Goal: Task Accomplishment & Management: Manage account settings

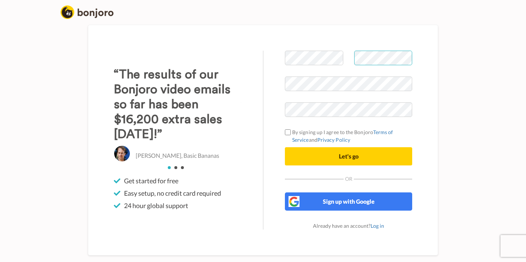
click at [349, 157] on button "Let's go" at bounding box center [348, 156] width 127 height 18
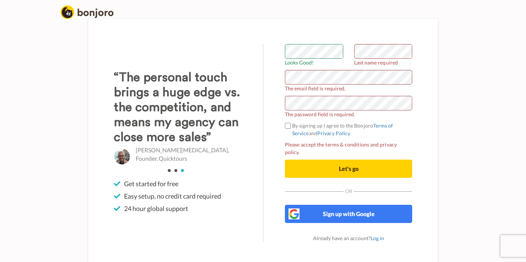
click at [265, 105] on div "Welcome to Bonjoro Looks Good! Last name required The email field is required. …" at bounding box center [348, 143] width 171 height 198
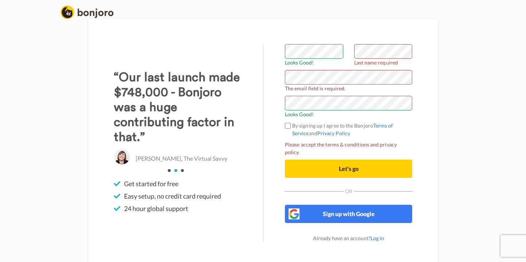
click at [352, 165] on span "Let's go" at bounding box center [349, 168] width 20 height 7
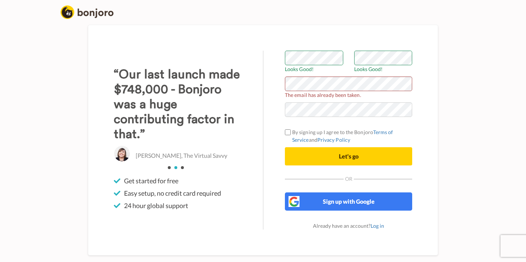
scroll to position [0, 0]
click at [378, 44] on div "Welcome to Bonjoro Looks Good! Looks Good! The email has already been taken. By…" at bounding box center [263, 140] width 350 height 231
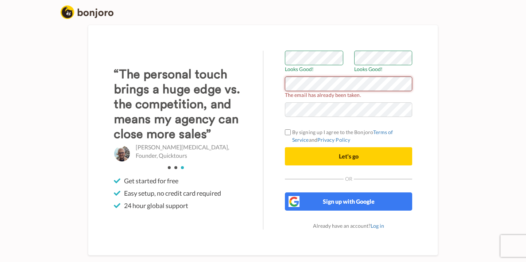
scroll to position [0, 0]
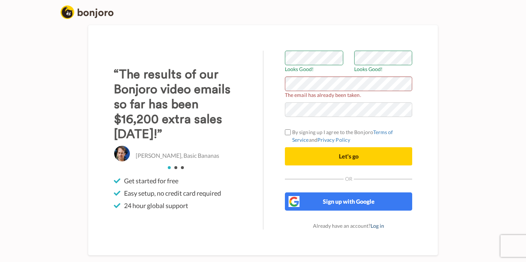
click at [376, 227] on link "Log in" at bounding box center [378, 226] width 14 height 6
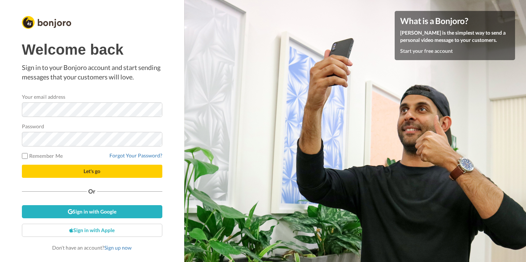
click at [92, 172] on span "Let's go" at bounding box center [92, 171] width 17 height 6
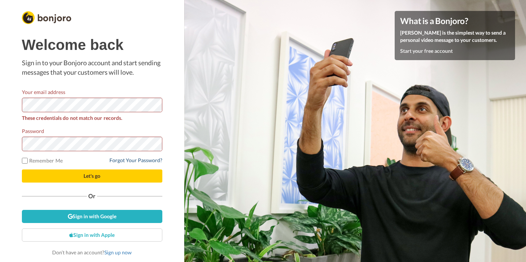
click at [115, 160] on link "Forgot Your Password?" at bounding box center [136, 160] width 53 height 6
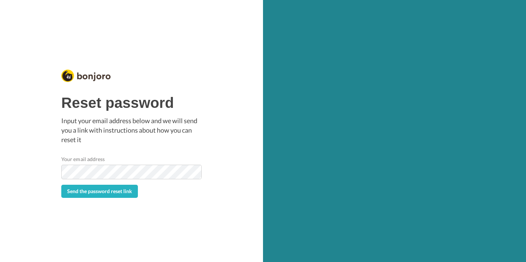
click at [203, 200] on div "Reset password Input your email address below and we will send you a link with …" at bounding box center [131, 131] width 263 height 262
click at [109, 191] on span "Send the password reset link" at bounding box center [99, 191] width 65 height 6
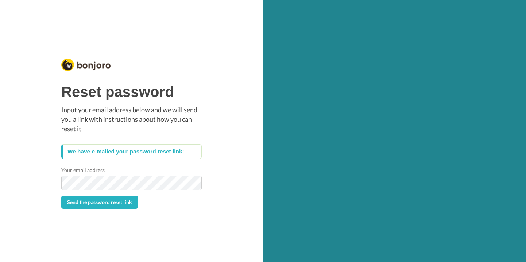
click at [180, 221] on div "Reset password Input your email address below and we will send you a link with …" at bounding box center [131, 131] width 263 height 262
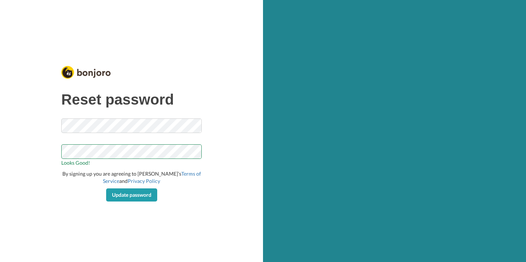
click at [131, 192] on span "Update password" at bounding box center [131, 195] width 39 height 6
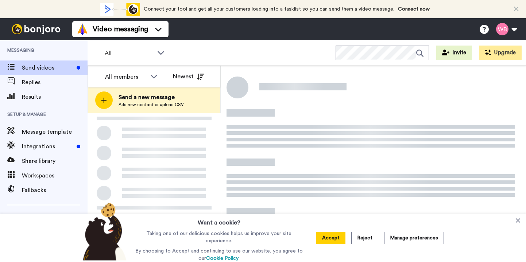
scroll to position [3, 0]
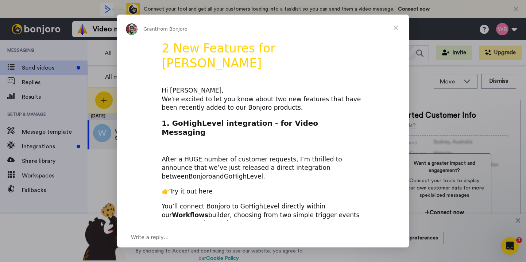
click at [396, 27] on span "Close" at bounding box center [396, 28] width 26 height 26
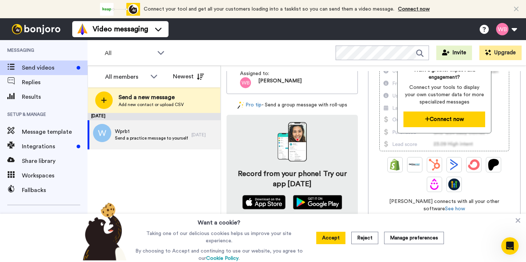
scroll to position [93, 0]
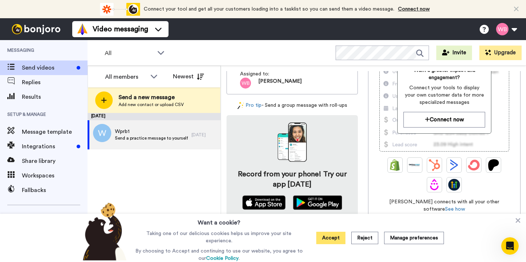
click at [334, 235] on button "Accept" at bounding box center [331, 238] width 29 height 12
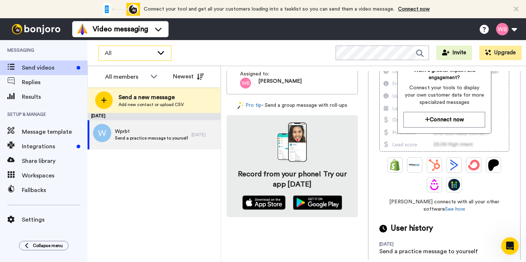
click at [162, 54] on icon at bounding box center [161, 52] width 9 height 7
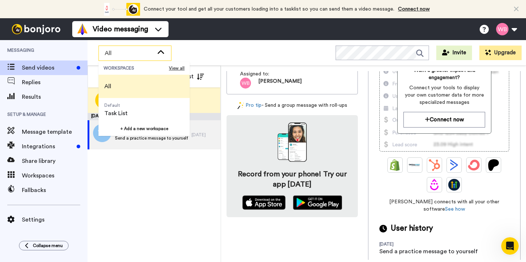
click at [158, 50] on icon at bounding box center [161, 52] width 9 height 7
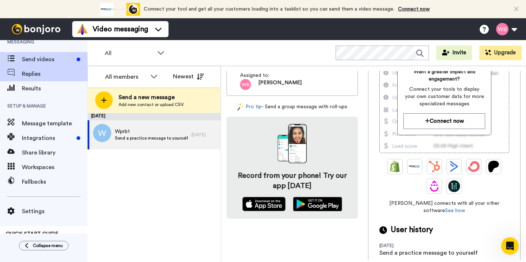
scroll to position [4, 0]
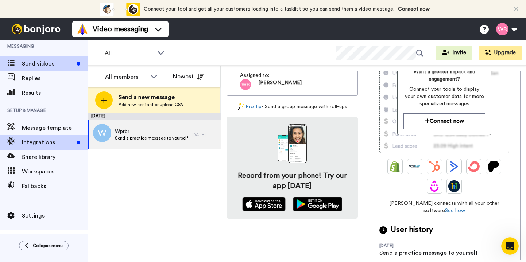
click at [42, 139] on span "Integrations" at bounding box center [48, 142] width 52 height 9
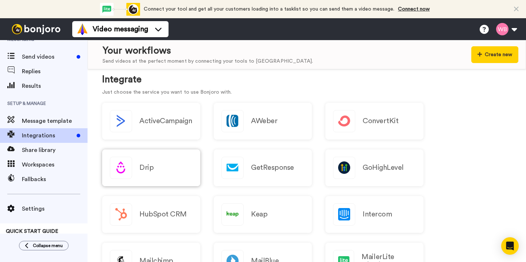
scroll to position [71, 0]
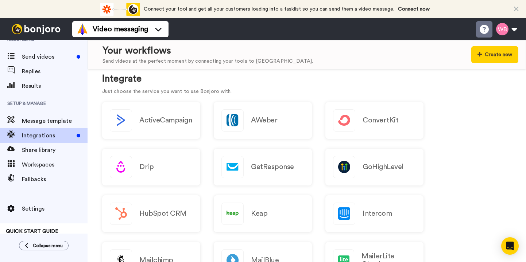
click at [482, 25] on icon at bounding box center [484, 29] width 9 height 9
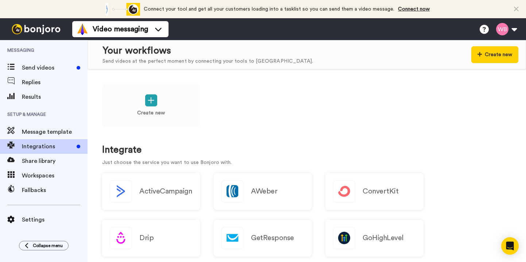
scroll to position [0, 0]
click at [39, 69] on span "Send videos" at bounding box center [48, 68] width 52 height 9
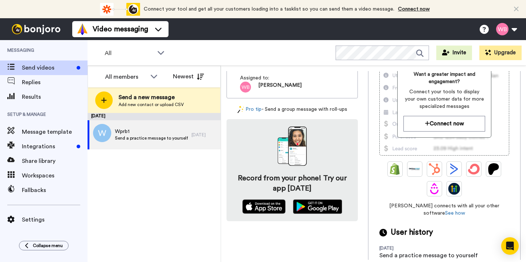
scroll to position [88, 0]
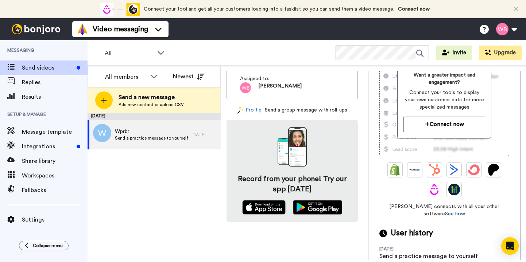
click at [465, 212] on link "See how" at bounding box center [455, 214] width 20 height 5
